Goal: Check status

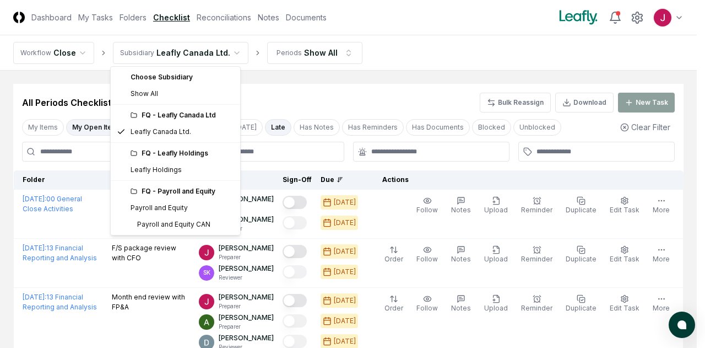
click at [223, 47] on html "CloseCore Dashboard My Tasks Folders Checklist Reconciliations Notes Documents …" at bounding box center [352, 251] width 705 height 503
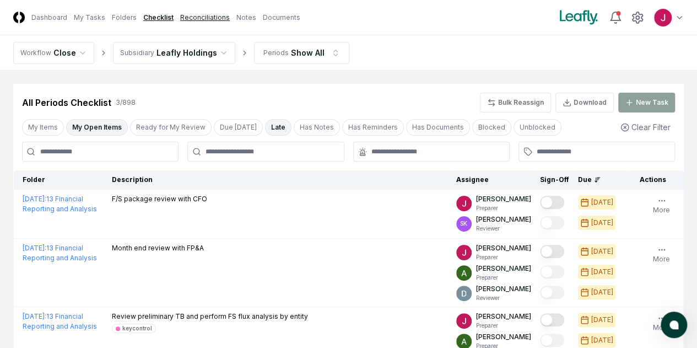
click at [218, 18] on link "Reconciliations" at bounding box center [205, 18] width 50 height 10
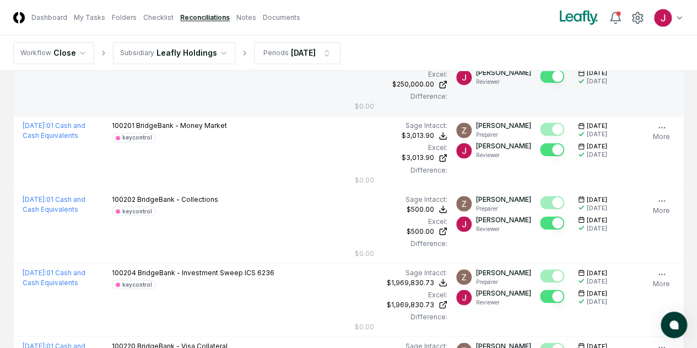
scroll to position [937, 0]
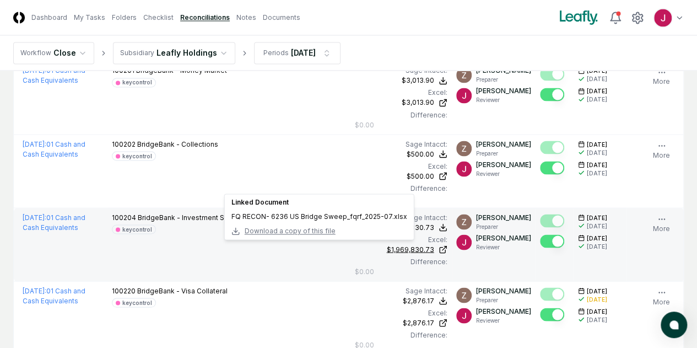
click at [387, 247] on div "$1,969,830.73" at bounding box center [410, 249] width 47 height 10
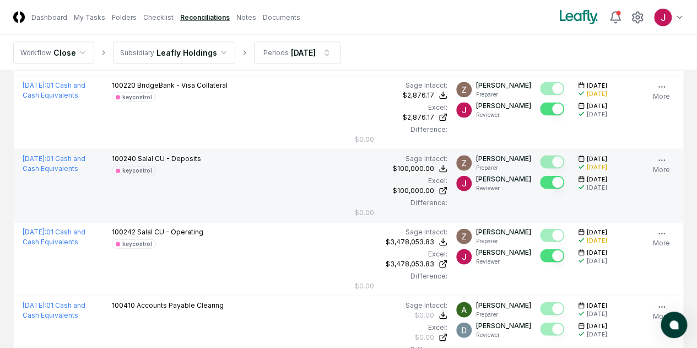
scroll to position [1157, 0]
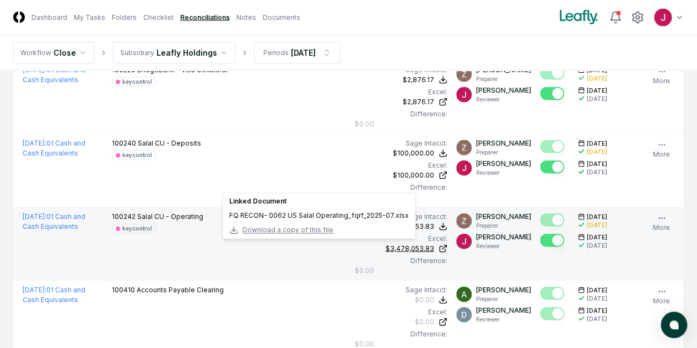
click at [386, 246] on div "$3,478,053.83" at bounding box center [410, 249] width 48 height 10
